Goal: Task Accomplishment & Management: Use online tool/utility

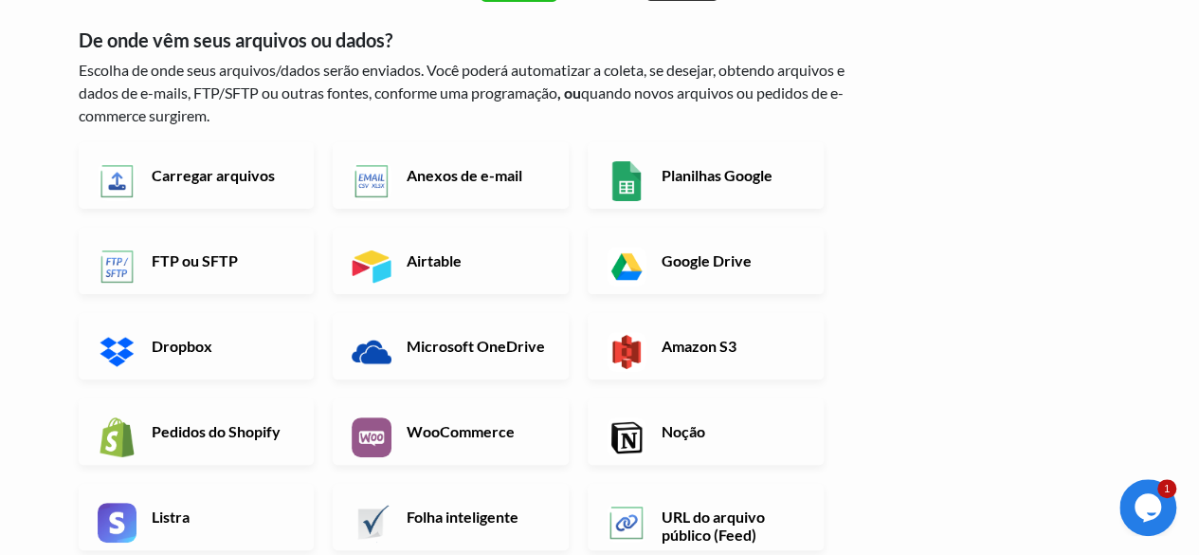
scroll to position [95, 0]
click at [214, 182] on font "Carregar arquivos" at bounding box center [213, 175] width 123 height 18
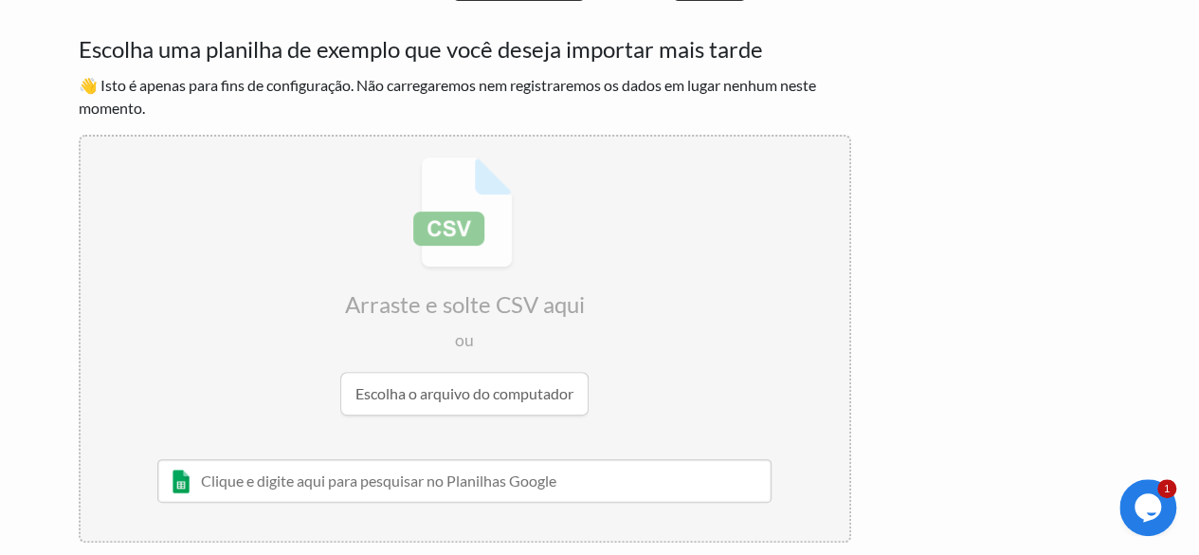
click at [487, 407] on input "file" at bounding box center [465, 286] width 769 height 299
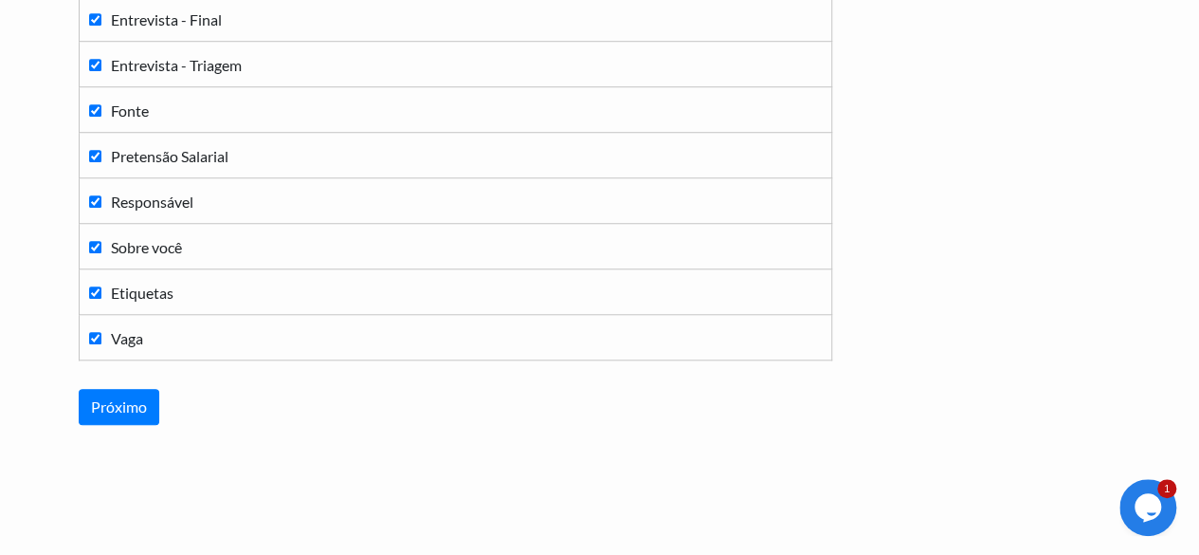
scroll to position [730, 0]
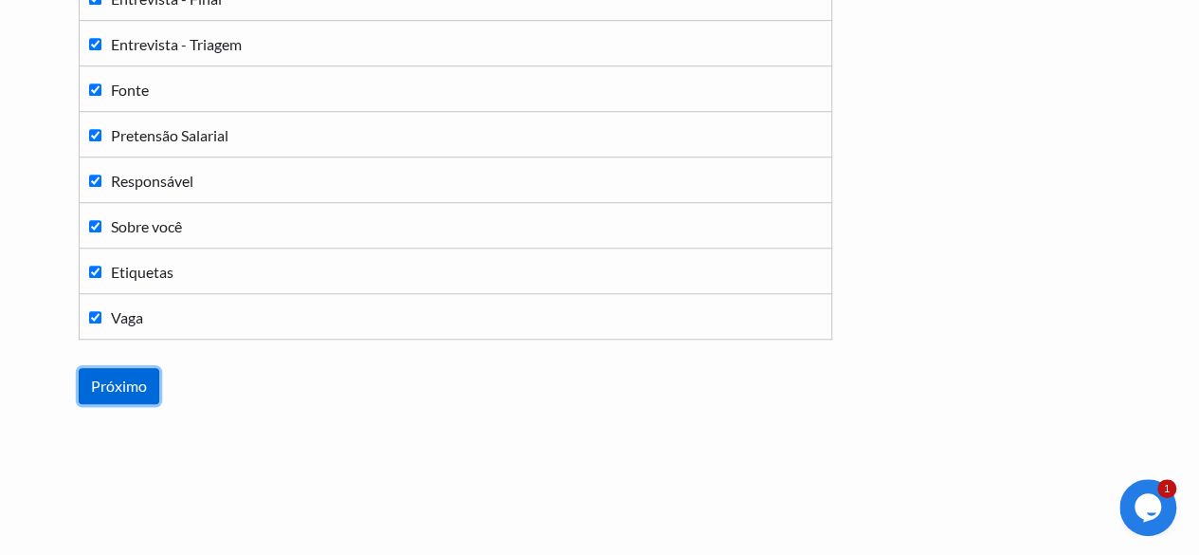
click at [136, 373] on input "Próximo" at bounding box center [119, 386] width 81 height 36
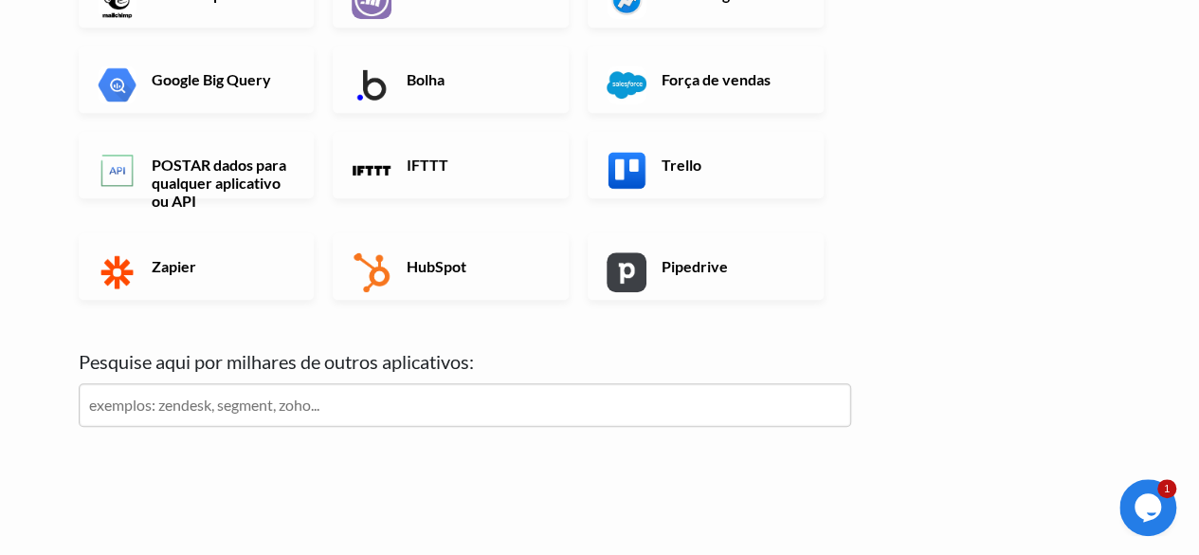
scroll to position [805, 0]
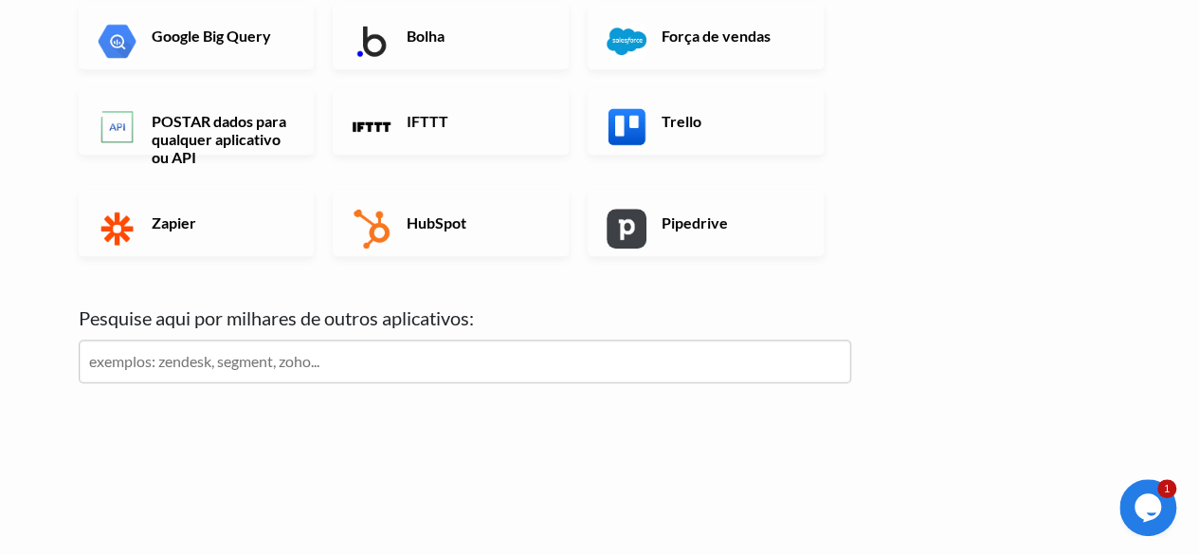
click at [659, 370] on input "text" at bounding box center [465, 361] width 773 height 44
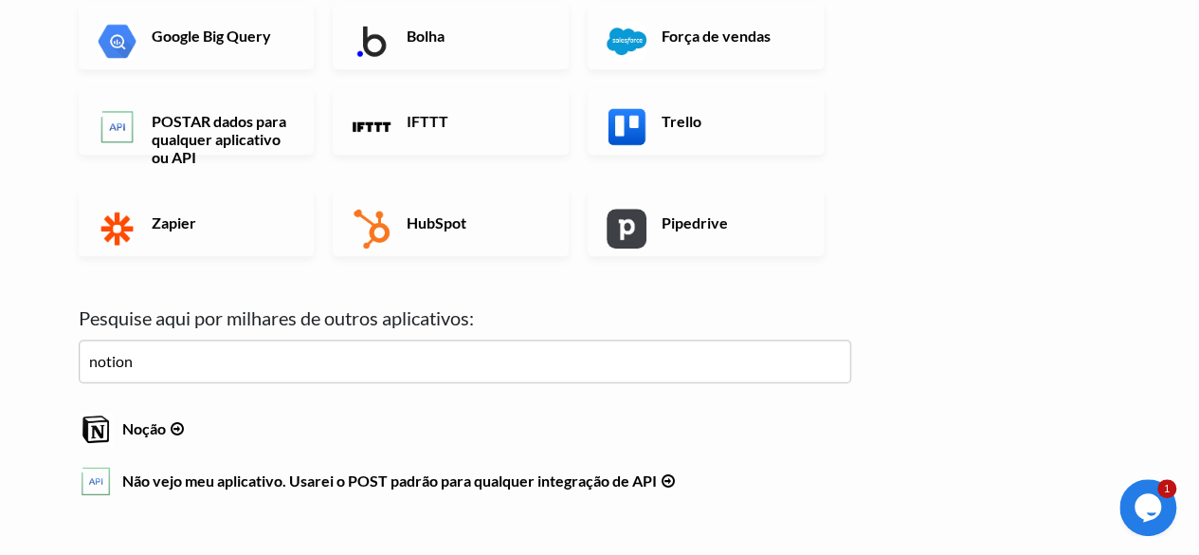
type input "notion"
click input "Próximo" at bounding box center [0, 0] width 0 height 0
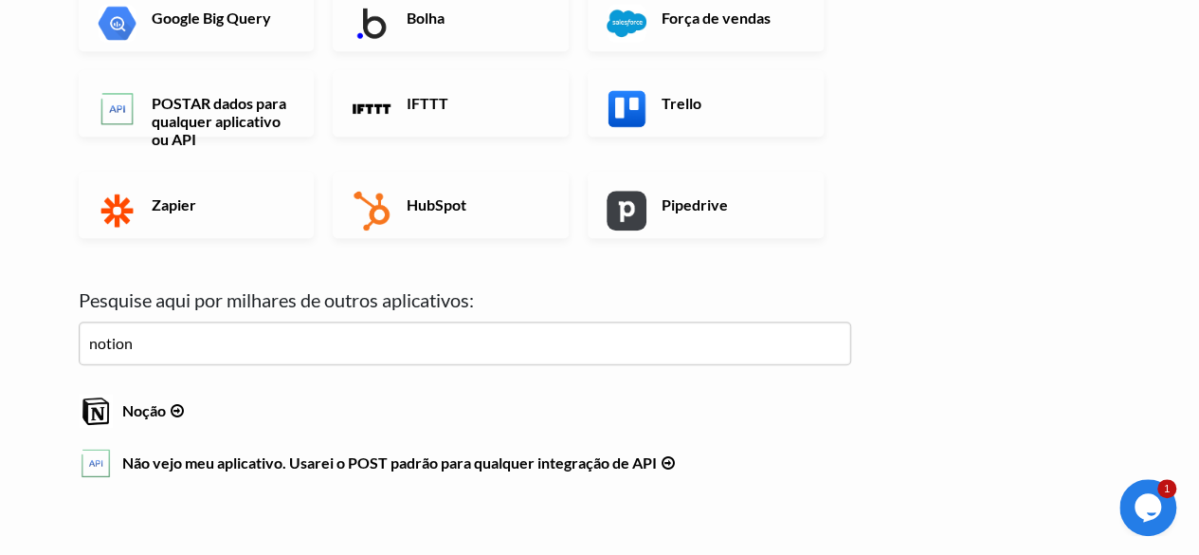
scroll to position [853, 0]
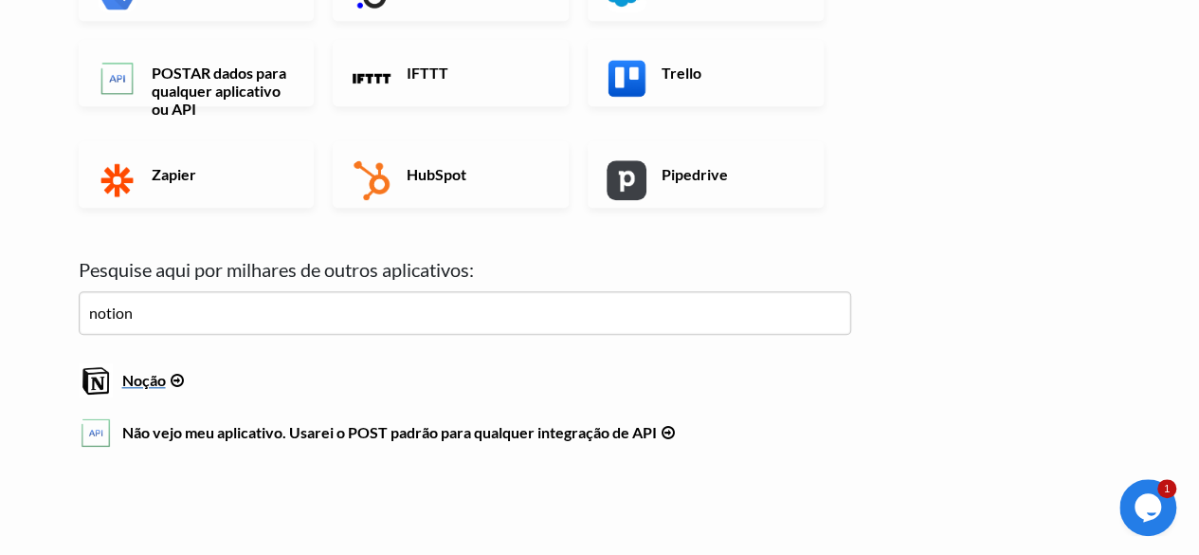
click at [140, 384] on font "Noção" at bounding box center [144, 380] width 44 height 18
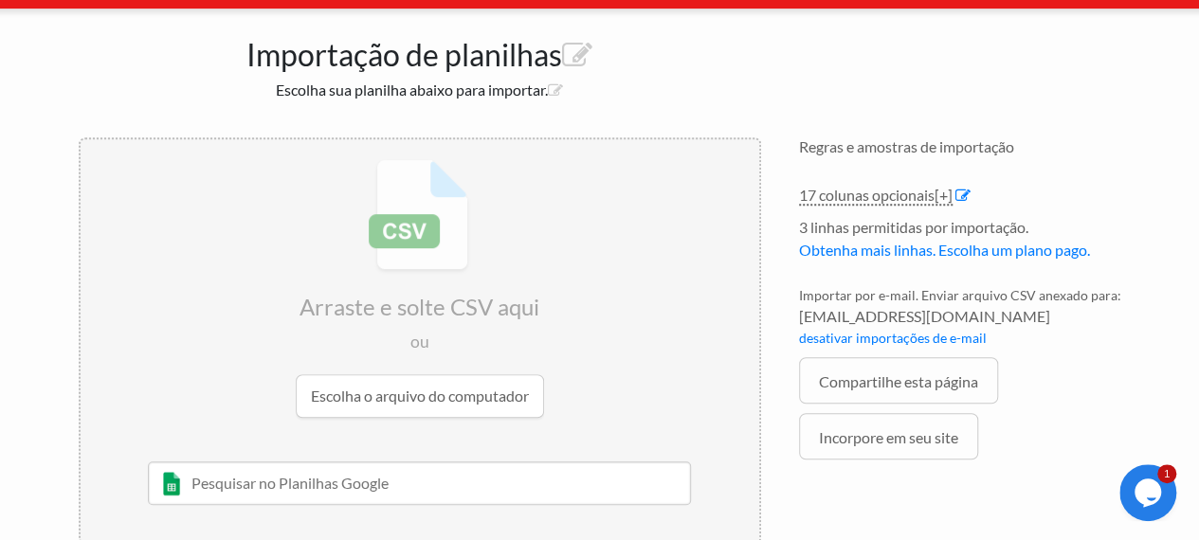
scroll to position [406, 0]
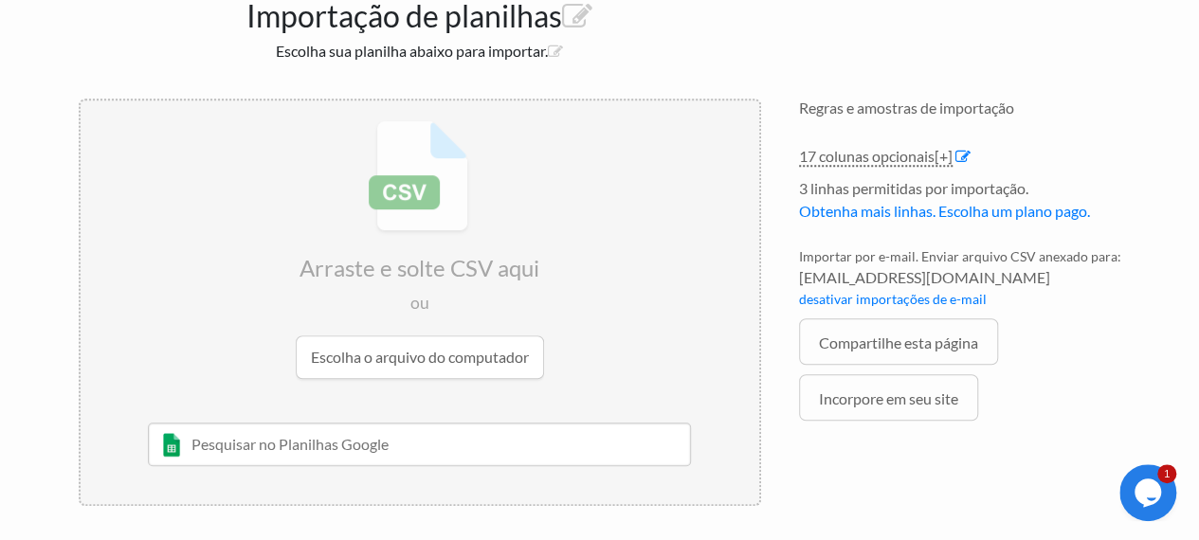
click at [477, 368] on input "file" at bounding box center [420, 250] width 679 height 299
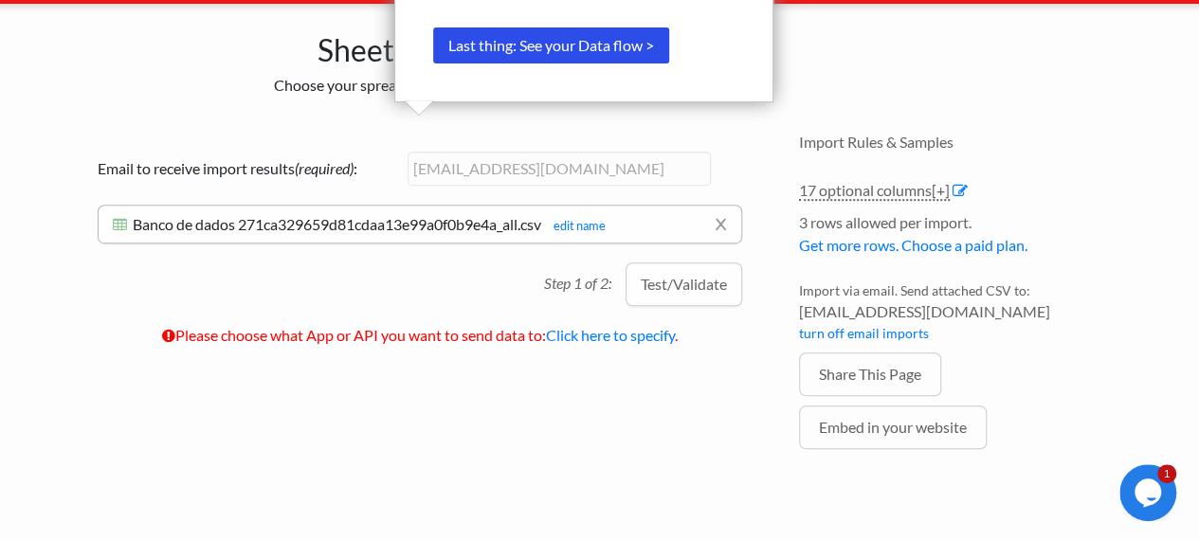
scroll to position [178, 0]
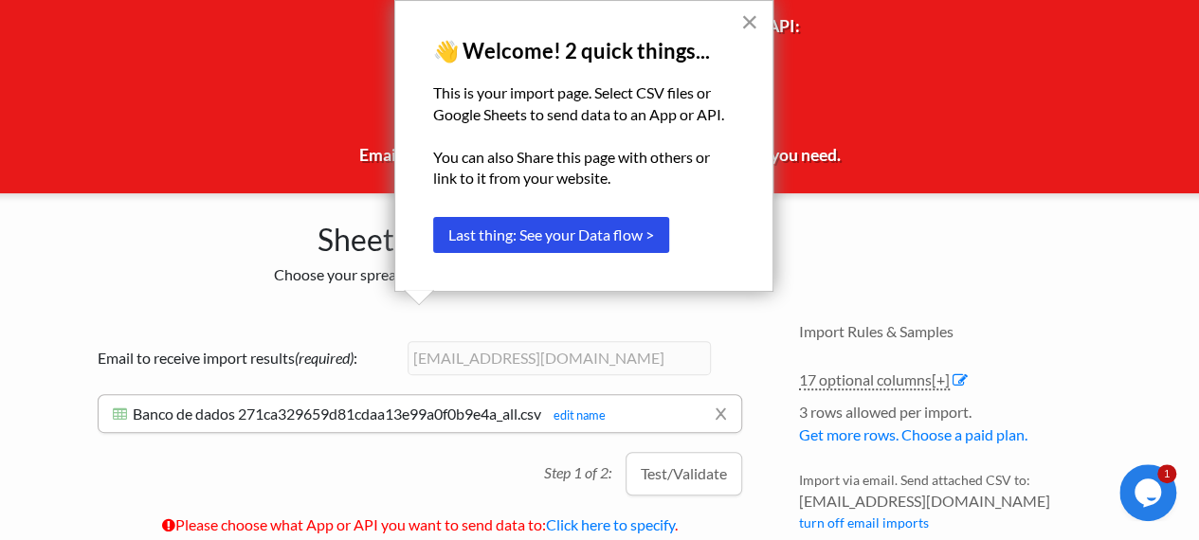
click at [753, 22] on button "×" at bounding box center [749, 22] width 18 height 30
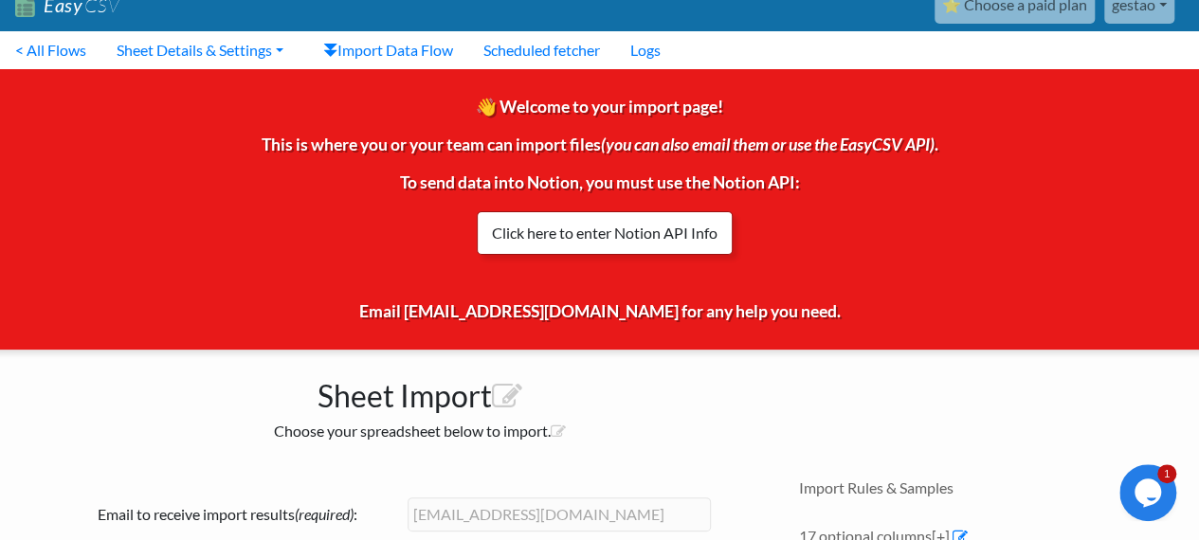
scroll to position [0, 0]
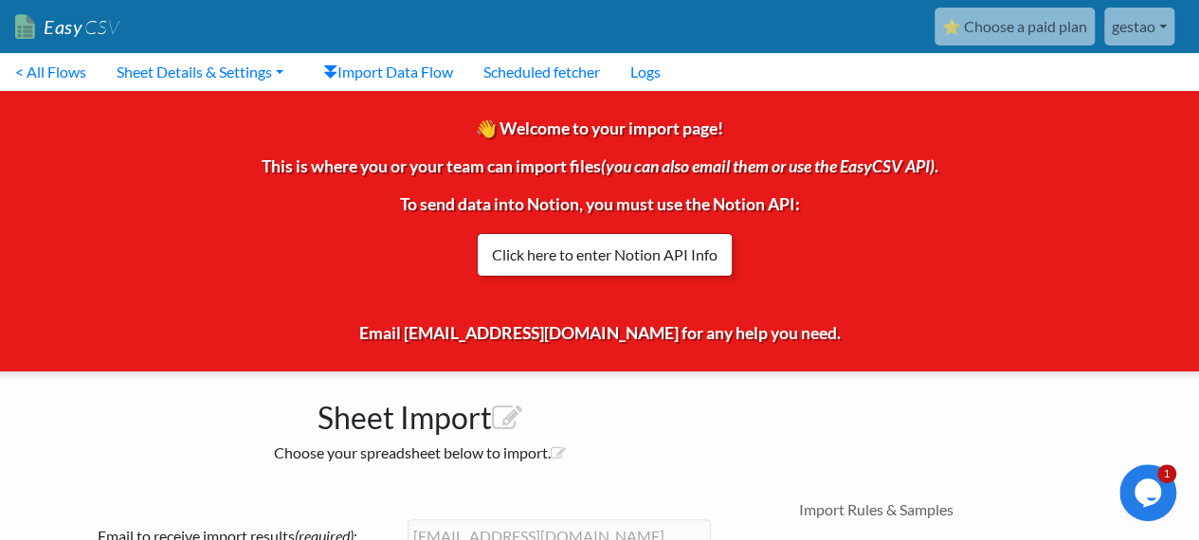
click at [648, 249] on link "Click here to enter Notion API Info" at bounding box center [605, 255] width 256 height 44
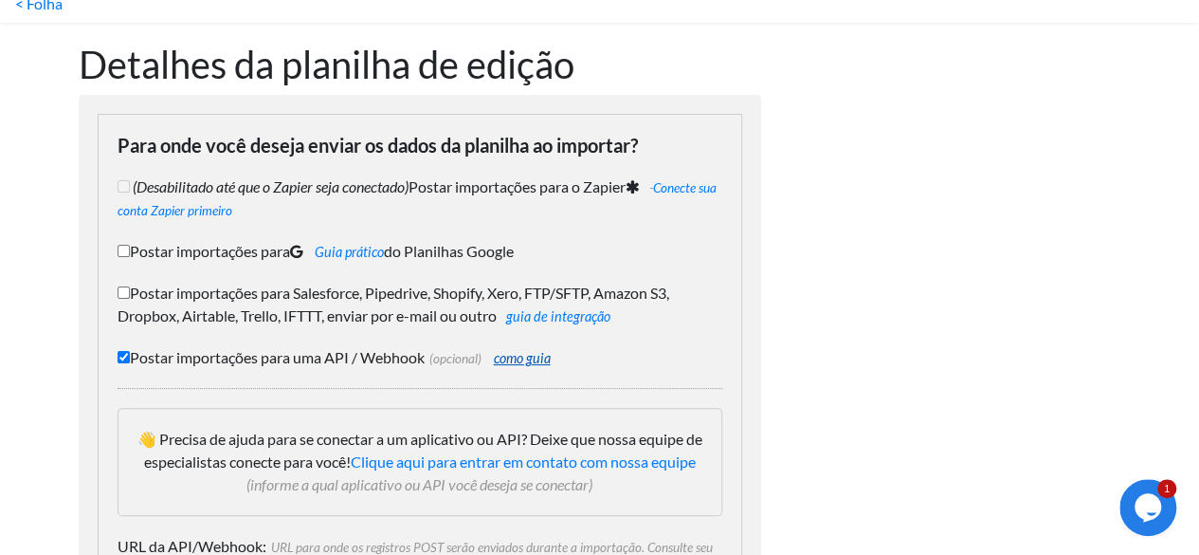
scroll to position [95, 0]
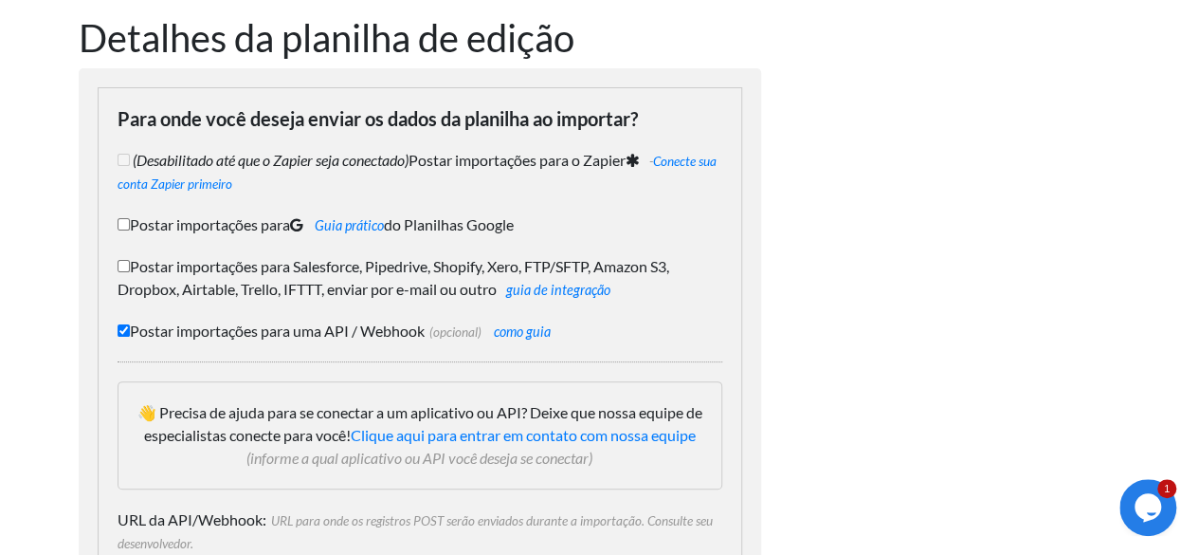
click at [121, 268] on input "Postar importações para Salesforce, Pipedrive, Shopify, Xero, FTP/SFTP, Amazon …" at bounding box center [124, 266] width 12 height 12
checkbox input "true"
checkbox input "false"
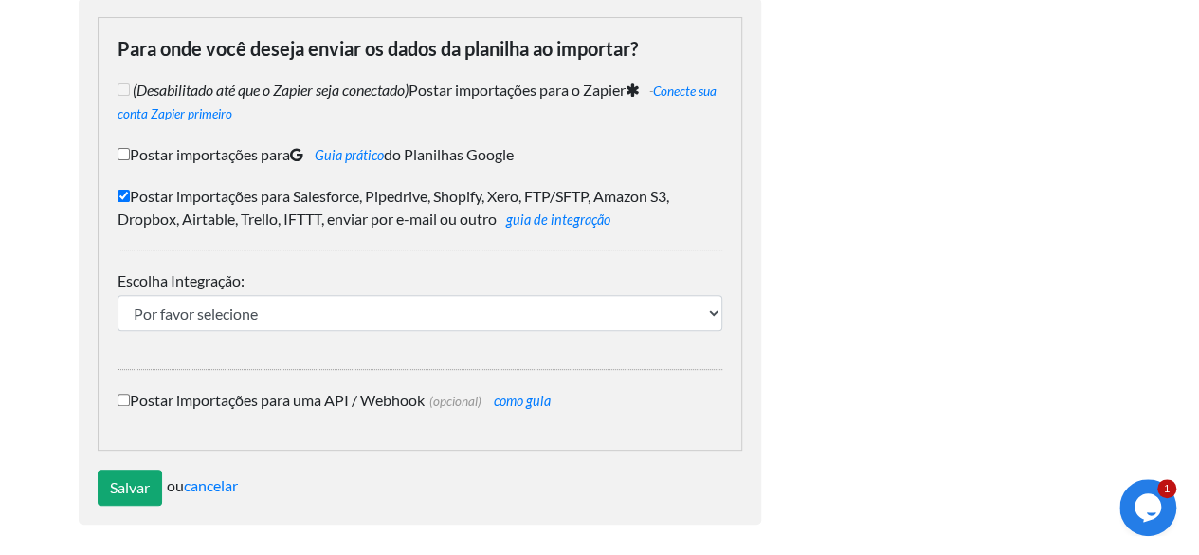
scroll to position [167, 0]
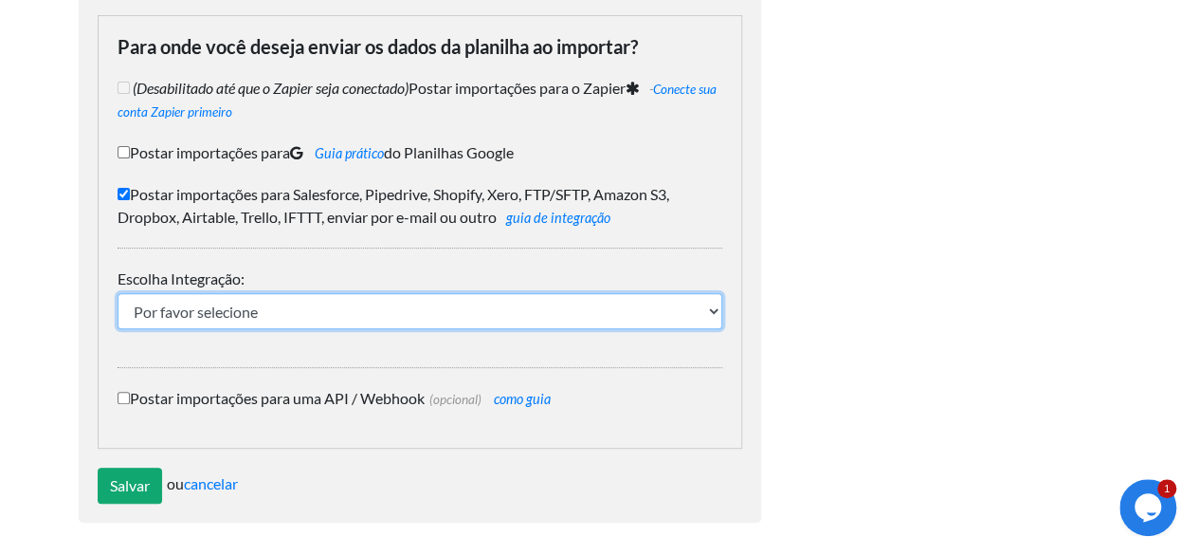
click at [211, 312] on select "Por favor selecione IFTTT FTP ou SFTP Amazon S3 HubSpot Google Big Query Força …" at bounding box center [420, 311] width 605 height 36
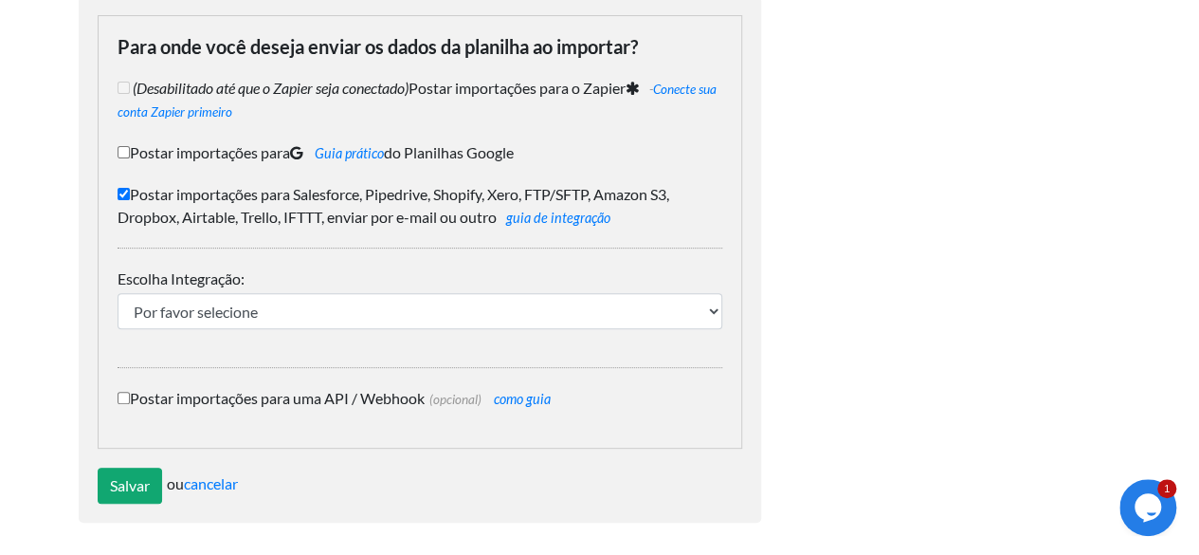
scroll to position [144, 0]
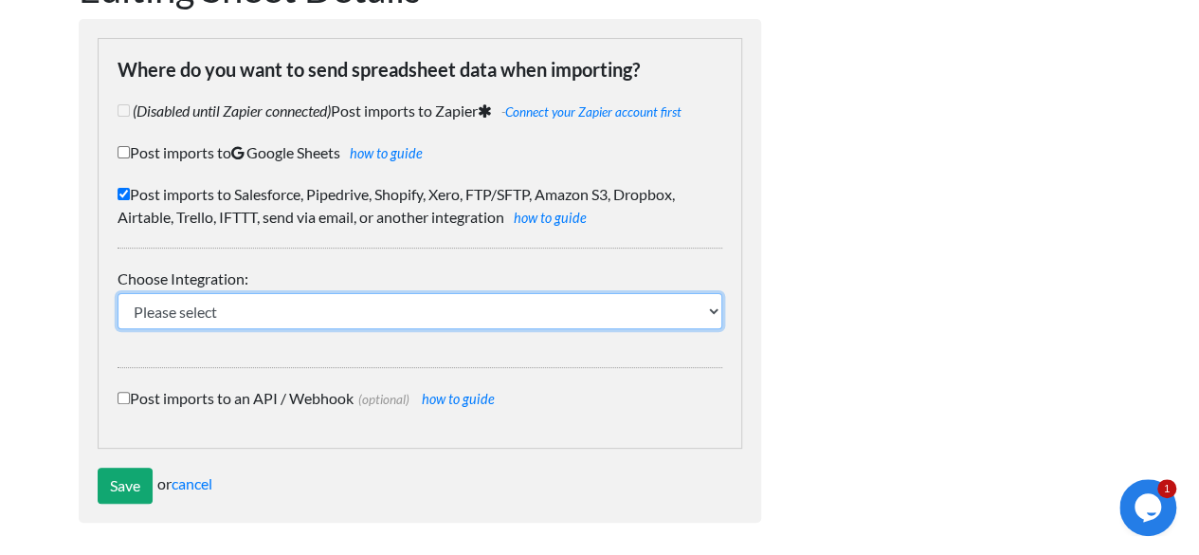
click at [271, 314] on select "Please select IFTTT FTP or SFTP Amazon S3 HubSpot Google Big Query Salesforce P…" at bounding box center [420, 311] width 605 height 36
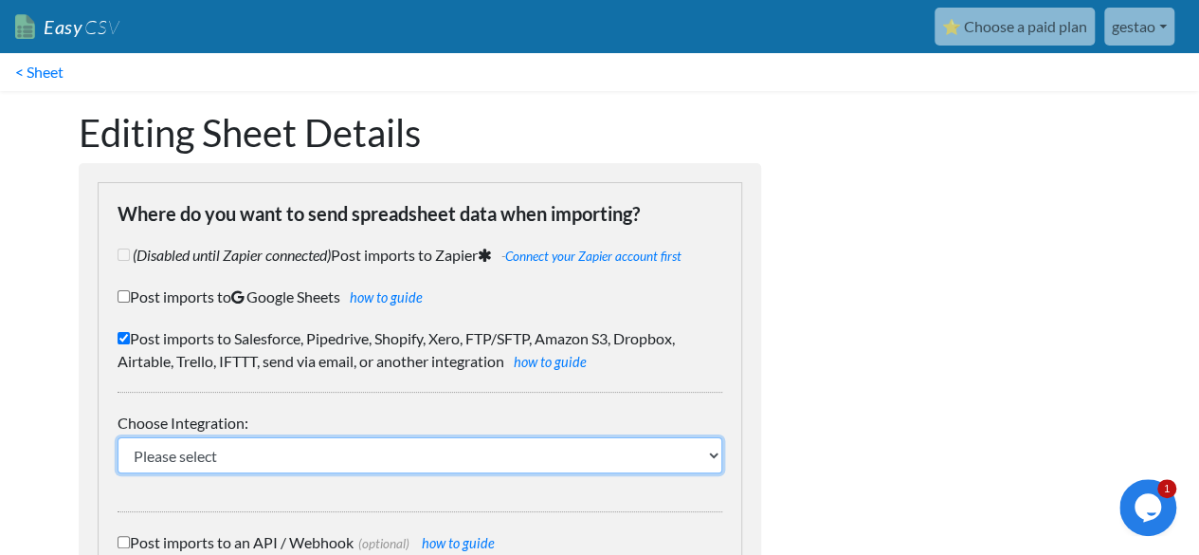
scroll to position [0, 0]
click at [315, 456] on select "Please select IFTTT FTP or SFTP Amazon S3 HubSpot Google Big Query Salesforce P…" at bounding box center [420, 455] width 605 height 36
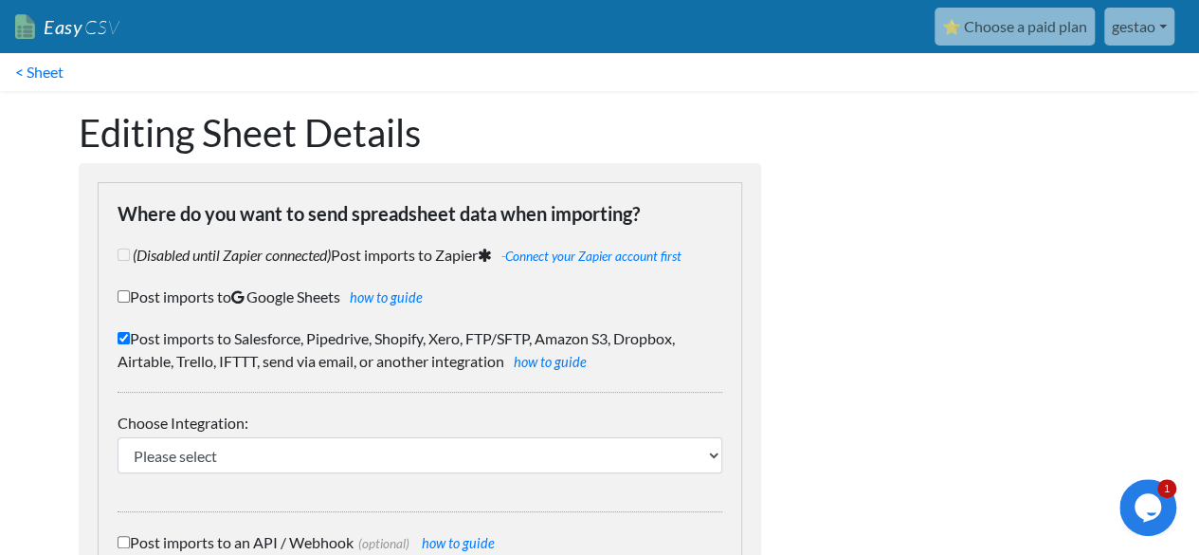
click at [789, 242] on div at bounding box center [960, 388] width 360 height 594
click at [131, 336] on label "Post imports to Salesforce, Pipedrive, Shopify, Xero, FTP/SFTP, Amazon S3, Drop…" at bounding box center [420, 350] width 605 height 46
click at [130, 336] on input "Post imports to Salesforce, Pipedrive, Shopify, Xero, FTP/SFTP, Amazon S3, Drop…" at bounding box center [124, 338] width 12 height 12
checkbox input "false"
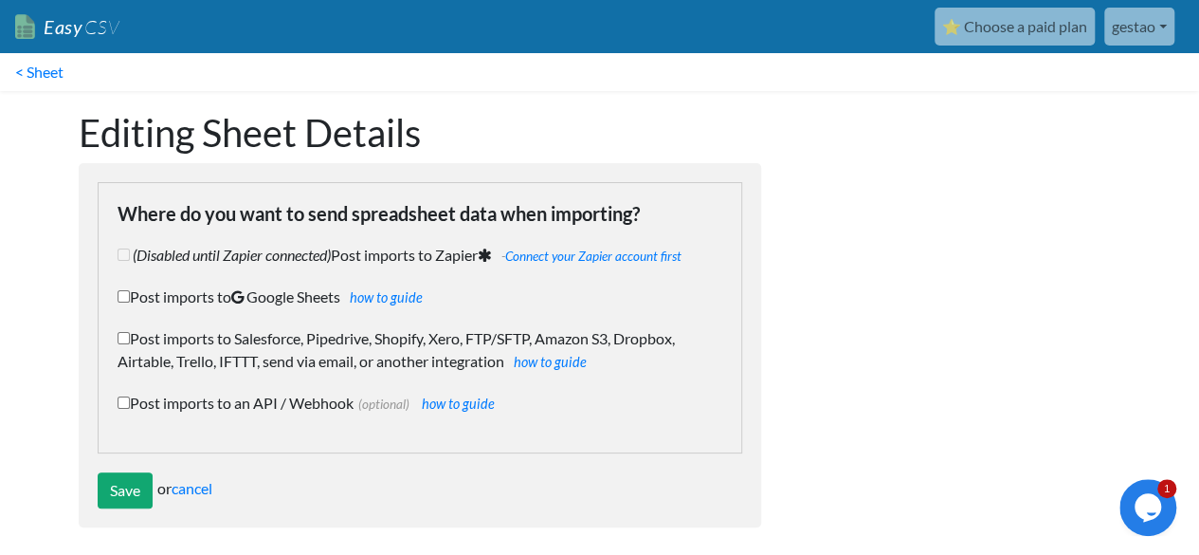
click at [127, 405] on input "Post imports to an API / Webhook (optional) how to guide" at bounding box center [124, 402] width 12 height 12
checkbox input "true"
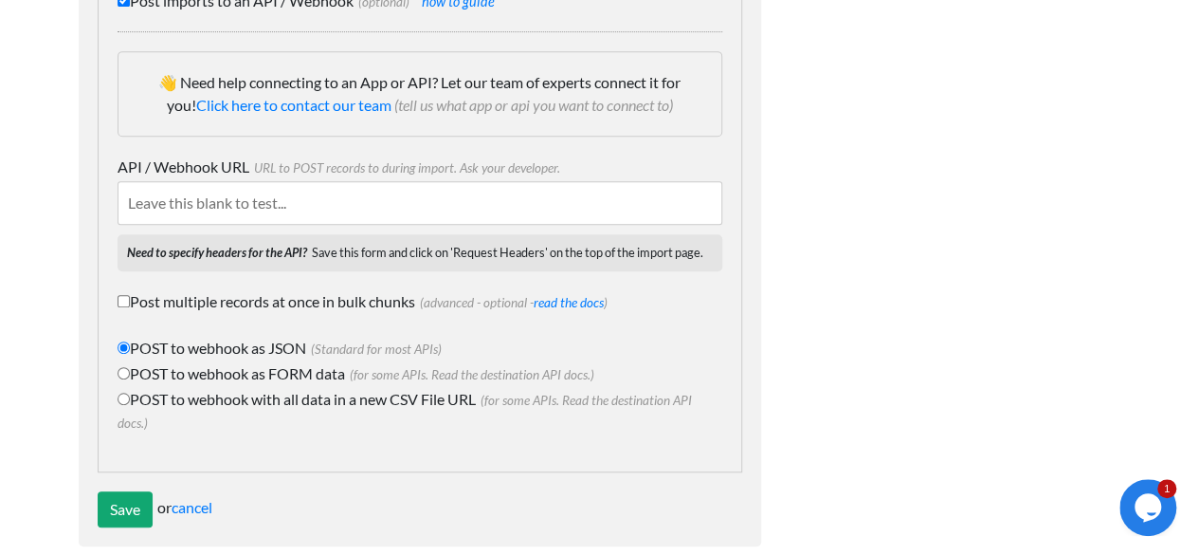
scroll to position [425, 0]
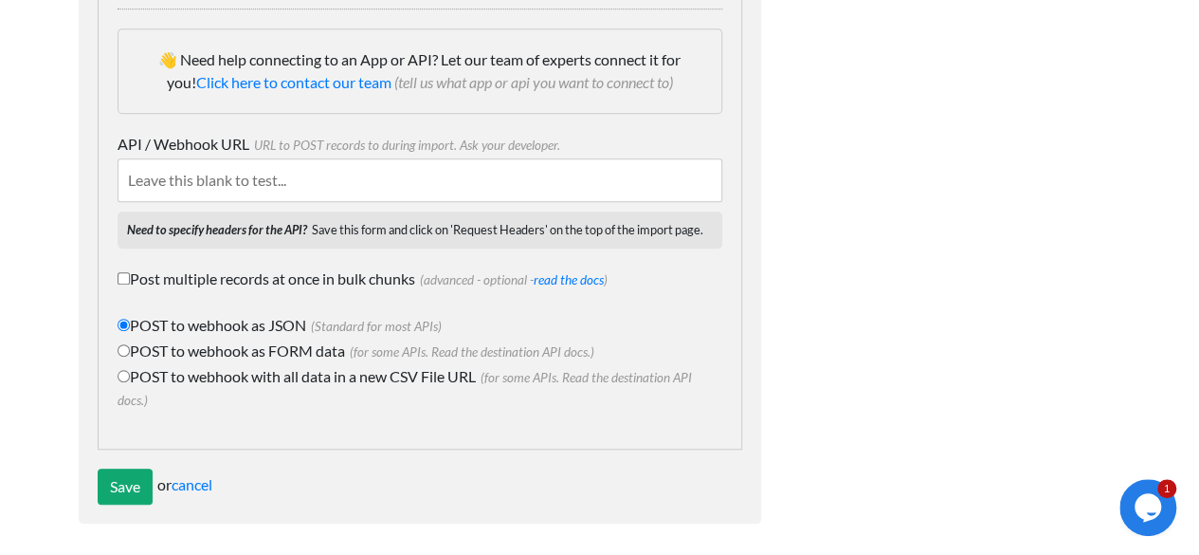
click at [136, 340] on label "POST to webhook as FORM data (for some APIs. Read the destination API docs.)" at bounding box center [420, 350] width 605 height 23
click at [130, 344] on input "POST to webhook as FORM data (for some APIs. Read the destination API docs.)" at bounding box center [124, 350] width 12 height 12
radio input "true"
click at [129, 365] on label "POST to webhook with all data in a new CSV File URL (for some APIs. Read the de…" at bounding box center [420, 388] width 605 height 46
click at [129, 370] on input "POST to webhook with all data in a new CSV File URL (for some APIs. Read the de…" at bounding box center [124, 376] width 12 height 12
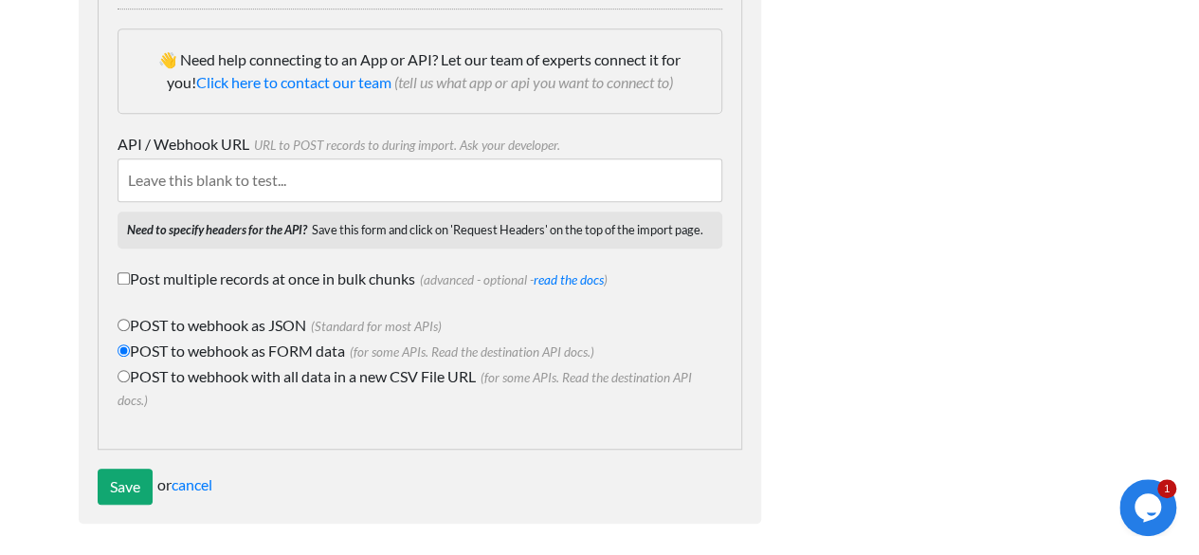
radio input "true"
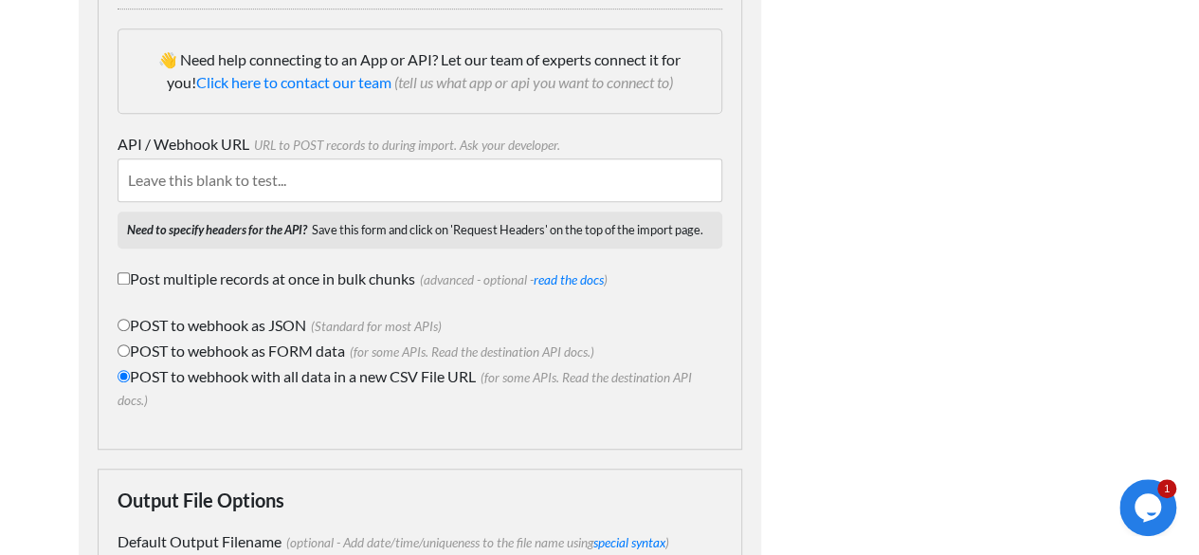
click at [124, 319] on input "POST to webhook as JSON (Standard for most APIs)" at bounding box center [124, 325] width 12 height 12
radio input "true"
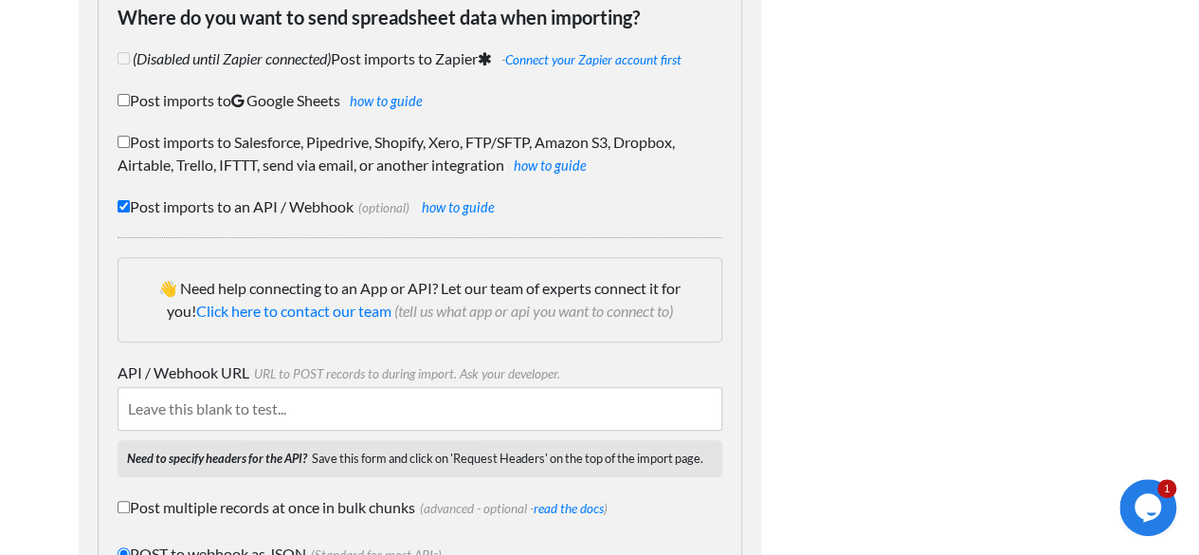
scroll to position [235, 0]
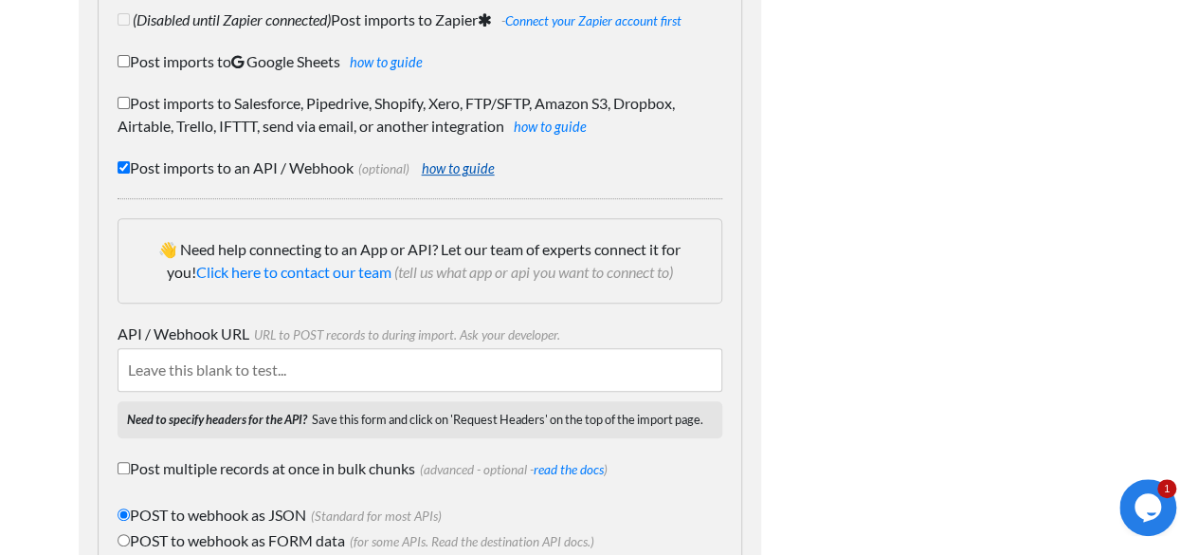
click at [471, 172] on link "how to guide" at bounding box center [458, 168] width 73 height 16
